Goal: Book appointment/travel/reservation

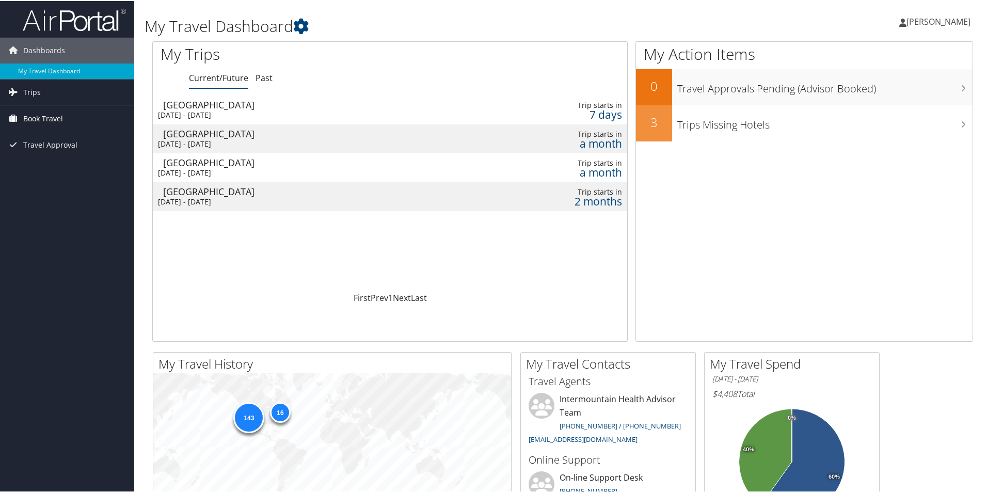
click at [39, 116] on span "Book Travel" at bounding box center [43, 118] width 40 height 26
click at [76, 166] on link "Book/Manage Online Trips" at bounding box center [67, 169] width 134 height 15
click at [56, 169] on link "Book/Manage Online Trips" at bounding box center [67, 169] width 134 height 15
